Goal: Task Accomplishment & Management: Complete application form

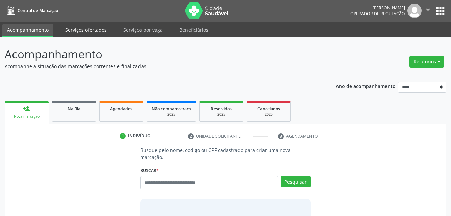
click at [84, 27] on link "Serviços ofertados" at bounding box center [85, 30] width 51 height 12
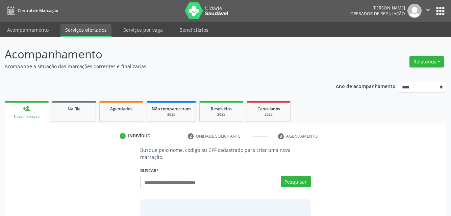
select select "*"
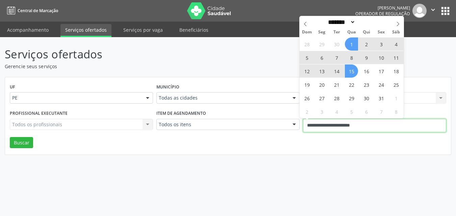
drag, startPoint x: 323, startPoint y: 128, endPoint x: 318, endPoint y: 121, distance: 9.0
click at [323, 128] on input "**********" at bounding box center [374, 126] width 143 height 14
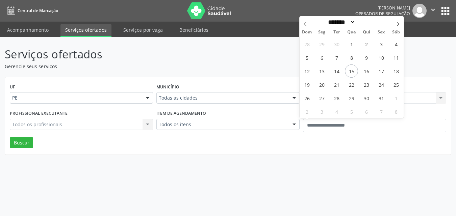
click at [186, 48] on p "Serviços ofertados" at bounding box center [161, 54] width 313 height 17
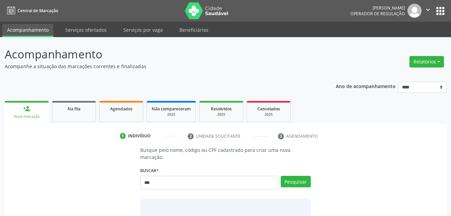
type input "***"
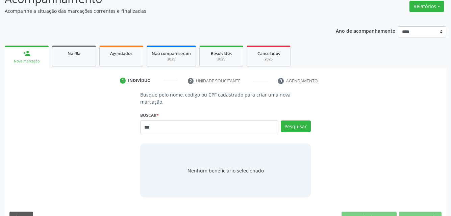
scroll to position [68, 0]
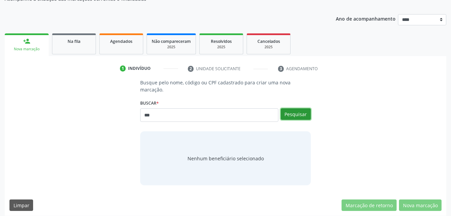
click at [299, 115] on button "Pesquisar" at bounding box center [296, 113] width 30 height 11
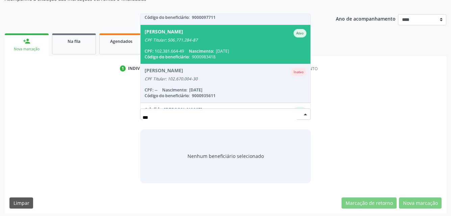
click at [219, 46] on span "Adalberto Salvador Coutinho Ativo CPF Titular: 506.771.284-87 CPF: 102.381.664-…" at bounding box center [226, 44] width 170 height 39
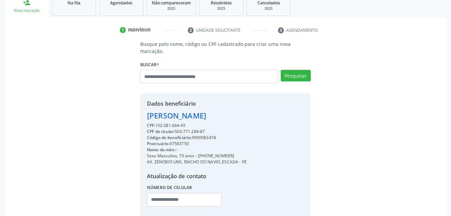
scroll to position [148, 0]
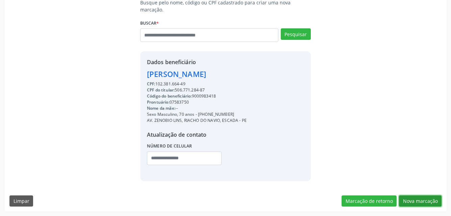
click at [418, 201] on button "Nova marcação" at bounding box center [420, 201] width 43 height 11
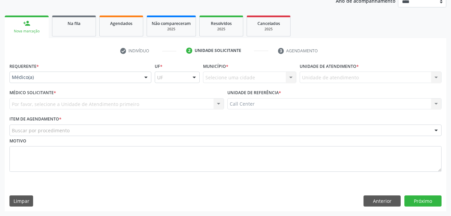
scroll to position [85, 0]
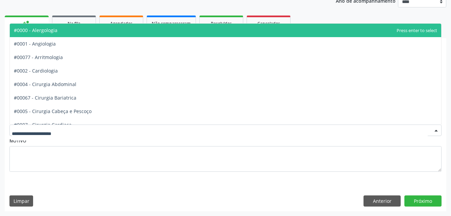
click at [63, 125] on div at bounding box center [225, 130] width 432 height 11
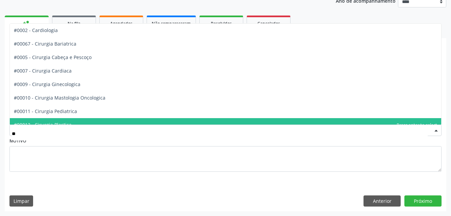
type input "***"
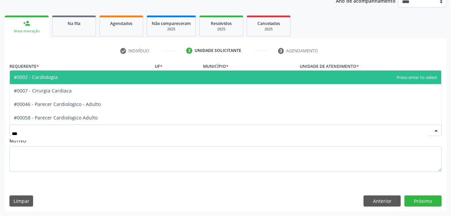
click at [34, 75] on span "#0002 - Cardiologia" at bounding box center [36, 77] width 44 height 6
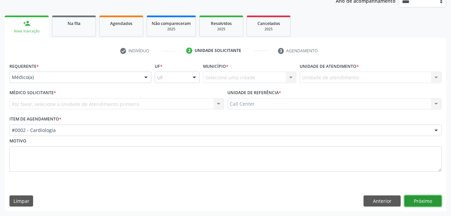
click at [420, 201] on button "Próximo" at bounding box center [423, 201] width 37 height 11
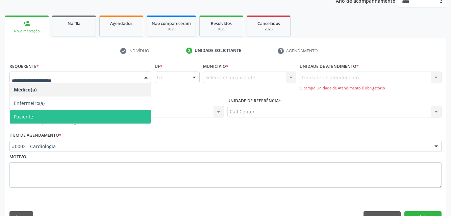
click at [35, 117] on span "Paciente" at bounding box center [80, 117] width 141 height 14
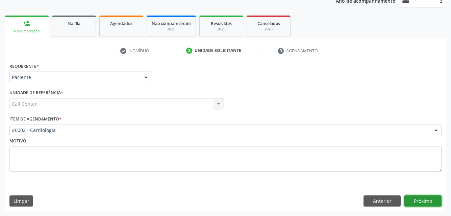
click at [434, 200] on button "Próximo" at bounding box center [423, 201] width 37 height 11
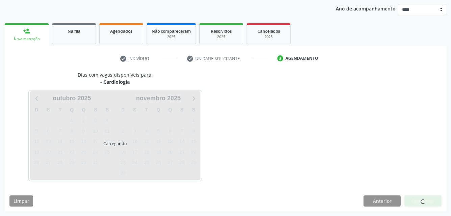
scroll to position [78, 0]
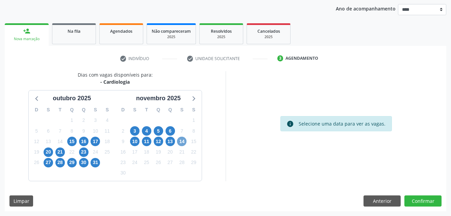
click at [179, 140] on span "14" at bounding box center [181, 141] width 9 height 9
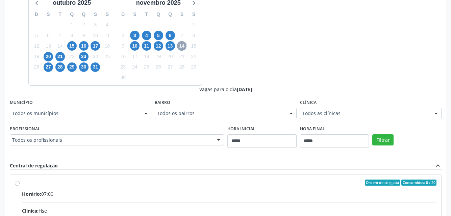
scroll to position [179, 0]
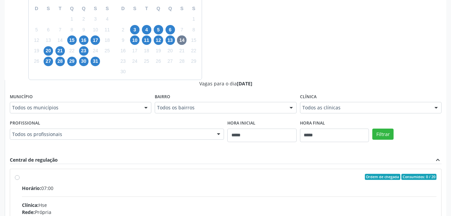
click at [345, 99] on div "Clínica Todos as clínicas Todos as clínicas Centro Hospitalar Dr. Jose Evodio d…" at bounding box center [371, 103] width 142 height 22
click at [344, 102] on div "Clínica Todos as clínicas Todos as clínicas Centro Hospitalar Dr. Jose Evodio d…" at bounding box center [371, 103] width 142 height 22
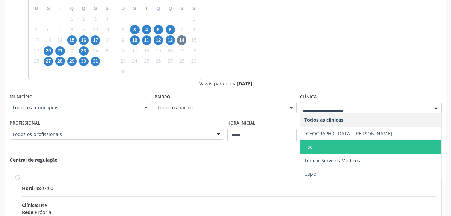
click at [345, 149] on span "Hse" at bounding box center [370, 148] width 141 height 14
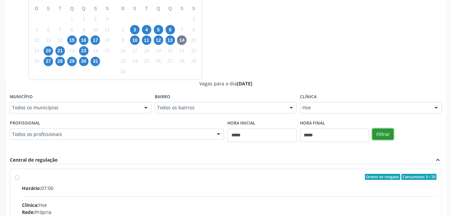
click at [384, 137] on button "Filtrar" at bounding box center [382, 134] width 21 height 11
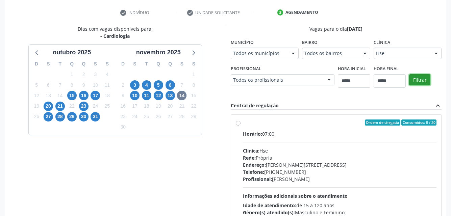
scroll to position [108, 0]
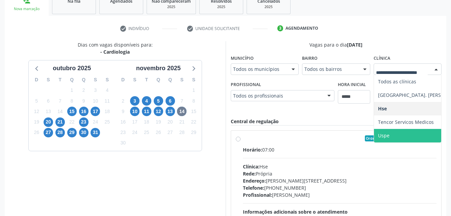
click at [397, 137] on span "Uspe" at bounding box center [422, 136] width 96 height 14
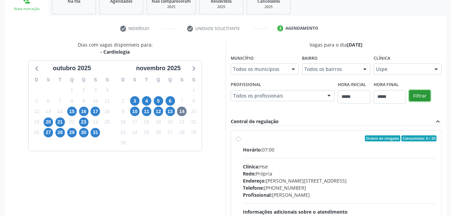
click at [413, 94] on button "Filtrar" at bounding box center [419, 95] width 21 height 11
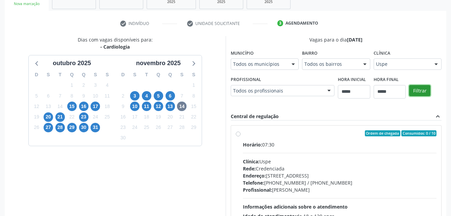
scroll to position [188, 0]
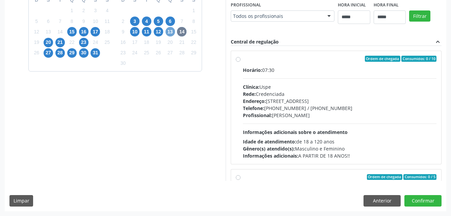
click at [171, 30] on span "13" at bounding box center [170, 31] width 9 height 9
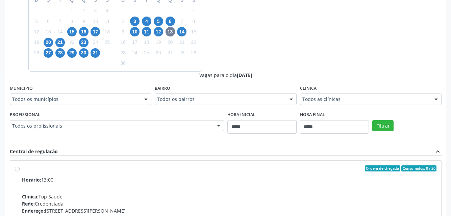
click at [392, 96] on div "Todos as clínicas" at bounding box center [371, 99] width 142 height 11
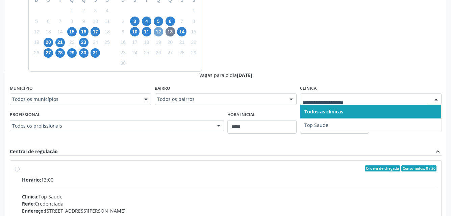
click at [160, 35] on span "12" at bounding box center [158, 31] width 9 height 9
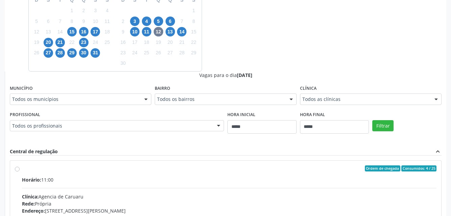
click at [386, 103] on div "Todos as clínicas" at bounding box center [371, 99] width 142 height 11
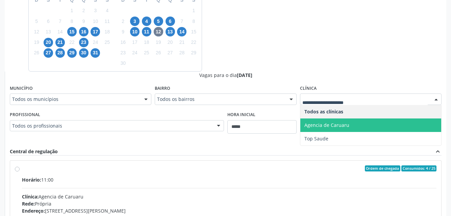
click at [333, 130] on span "Agencia de Caruaru" at bounding box center [370, 126] width 141 height 14
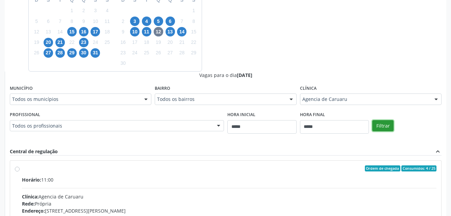
click at [374, 122] on button "Filtrar" at bounding box center [382, 125] width 21 height 11
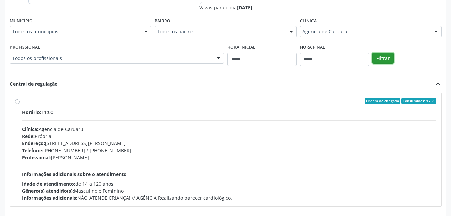
scroll to position [116, 0]
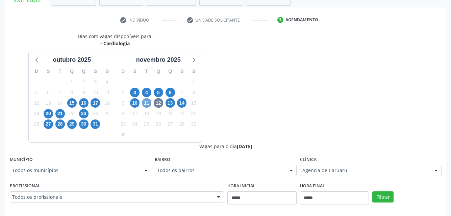
click at [143, 105] on span "11" at bounding box center [146, 102] width 9 height 9
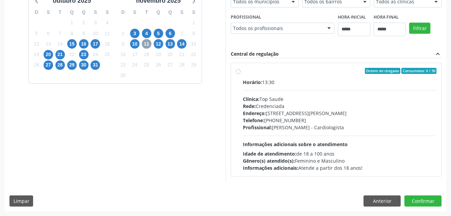
scroll to position [184, 0]
click at [135, 39] on span "10" at bounding box center [134, 43] width 9 height 9
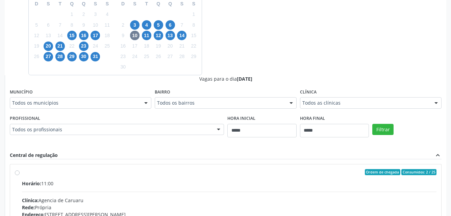
click at [329, 95] on div "Clínica Todos as clínicas Todos as clínicas Agencia de Caruaru Centro Hospitala…" at bounding box center [371, 98] width 142 height 22
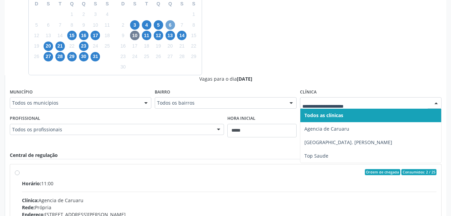
click at [169, 27] on span "6" at bounding box center [170, 24] width 9 height 9
click at [341, 108] on div "Todos as clínicas Top Saude Nenhum resultado encontrado para: " " Não há nenhum…" at bounding box center [371, 102] width 142 height 11
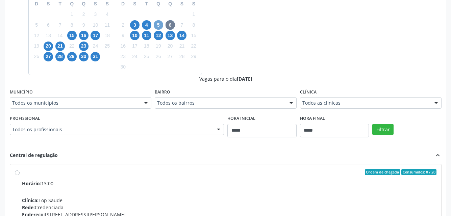
click at [161, 25] on span "5" at bounding box center [158, 24] width 9 height 9
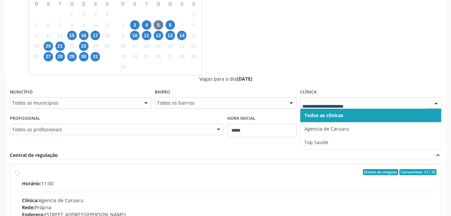
click at [146, 20] on div "4" at bounding box center [146, 25] width 9 height 10
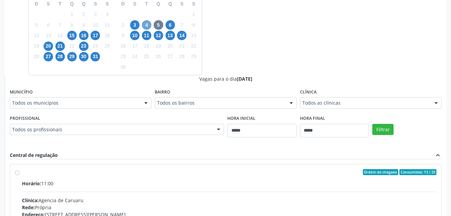
click at [148, 24] on span "4" at bounding box center [146, 24] width 9 height 9
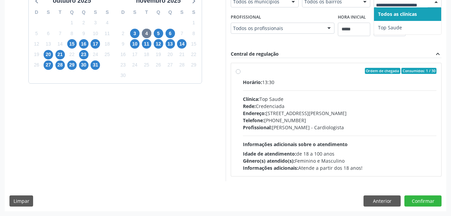
click at [374, 7] on div at bounding box center [408, 1] width 68 height 11
click at [131, 29] on span "3" at bounding box center [134, 33] width 9 height 9
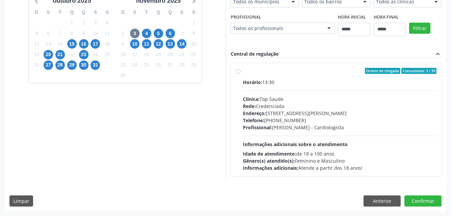
click at [93, 60] on span "31" at bounding box center [95, 64] width 9 height 9
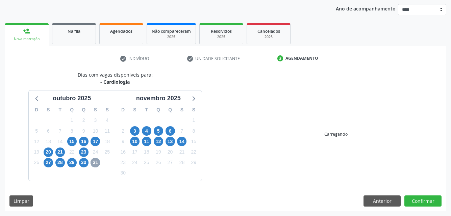
scroll to position [175, 0]
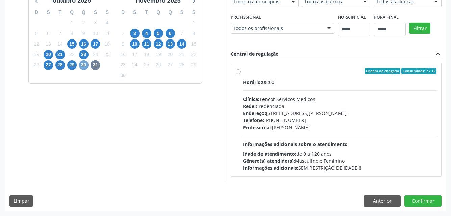
click at [85, 66] on span "30" at bounding box center [83, 64] width 9 height 9
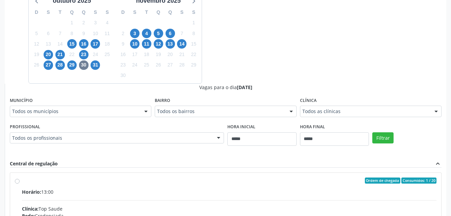
click at [369, 105] on div "Clínica Todos as clínicas Todos as clínicas Top Saude Nenhum resultado encontra…" at bounding box center [371, 107] width 142 height 22
click at [366, 107] on div "Todos as clínicas" at bounding box center [371, 111] width 142 height 11
click at [70, 66] on span "29" at bounding box center [71, 64] width 9 height 9
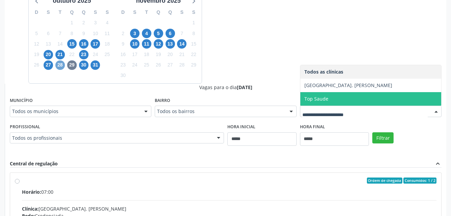
click at [62, 64] on span "28" at bounding box center [59, 64] width 9 height 9
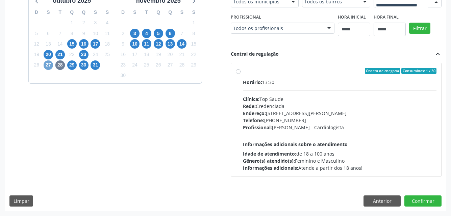
click at [46, 65] on span "27" at bounding box center [48, 64] width 9 height 9
click at [83, 54] on span "23" at bounding box center [83, 54] width 9 height 9
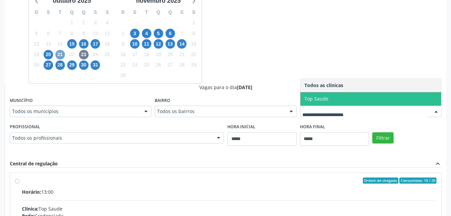
click at [60, 53] on span "21" at bounding box center [59, 54] width 9 height 9
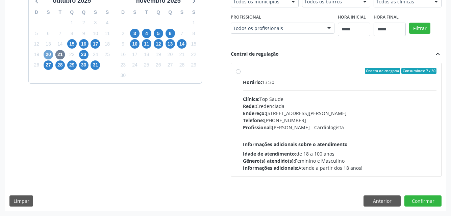
click at [50, 55] on span "20" at bounding box center [48, 54] width 9 height 9
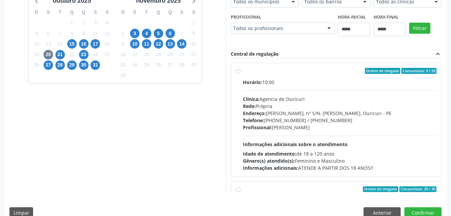
click at [96, 49] on div "17" at bounding box center [95, 44] width 9 height 10
click at [98, 44] on span "17" at bounding box center [95, 43] width 9 height 9
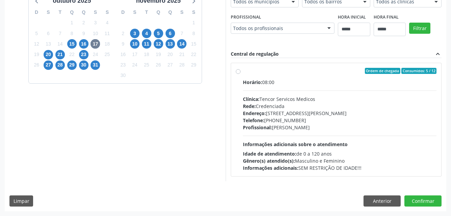
scroll to position [174, 0]
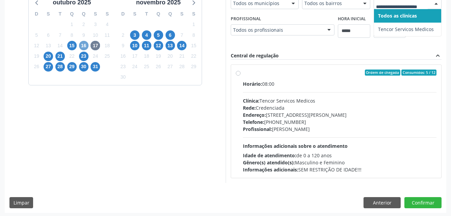
click at [82, 44] on span "16" at bounding box center [83, 45] width 9 height 9
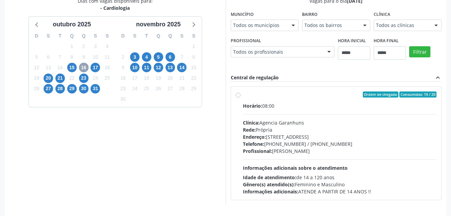
scroll to position [140, 0]
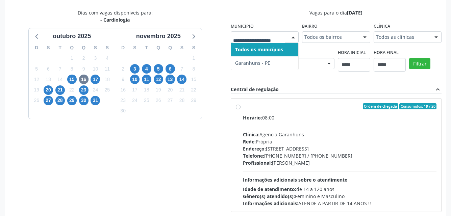
click at [437, 41] on div at bounding box center [436, 37] width 10 height 11
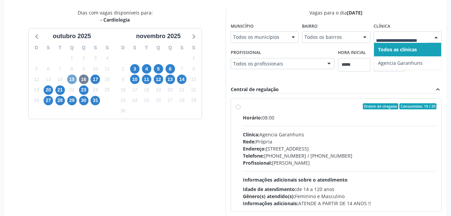
click at [71, 78] on span "15" at bounding box center [71, 79] width 9 height 9
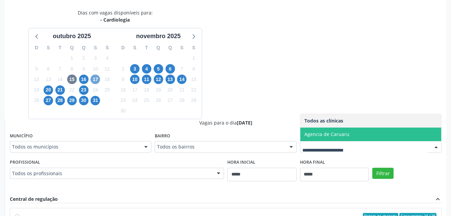
click at [94, 77] on span "17" at bounding box center [95, 79] width 9 height 9
